Goal: Find contact information: Find contact information

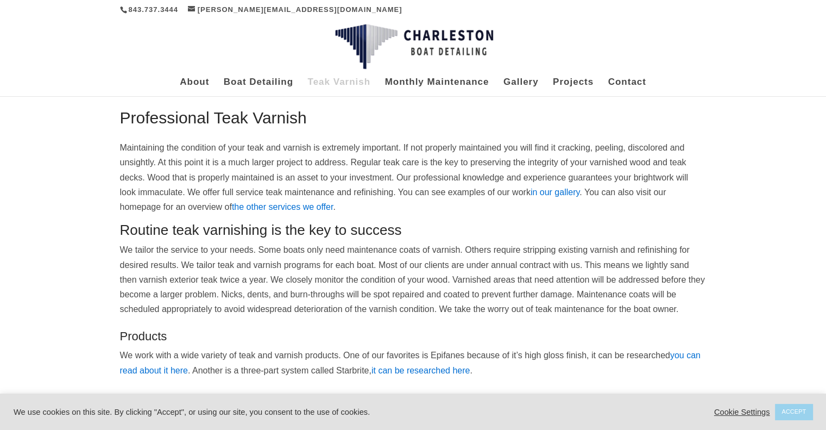
click at [86, 307] on div "Professional Teak Varnish Maintaining the condition of your teak and varnish is…" at bounding box center [413, 301] width 826 height 413
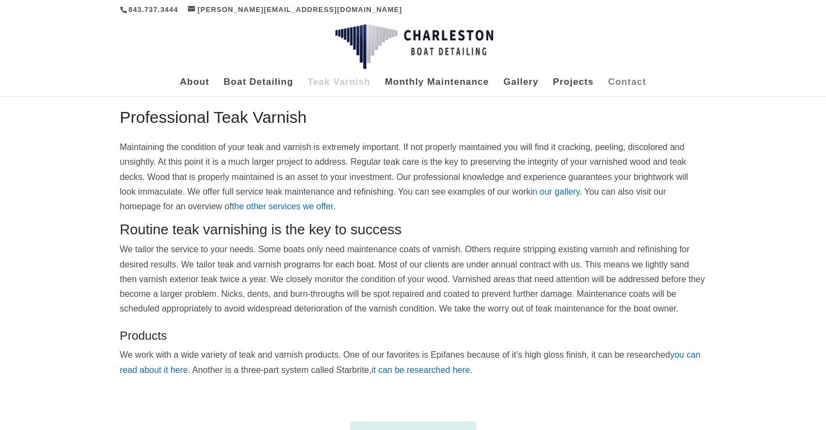
click at [642, 78] on link "Contact" at bounding box center [627, 87] width 38 height 18
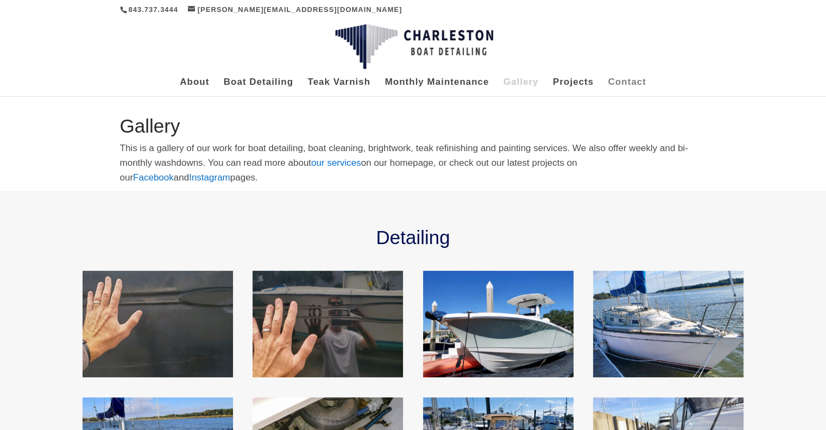
click at [626, 81] on link "Contact" at bounding box center [627, 87] width 38 height 18
